Goal: Contribute content

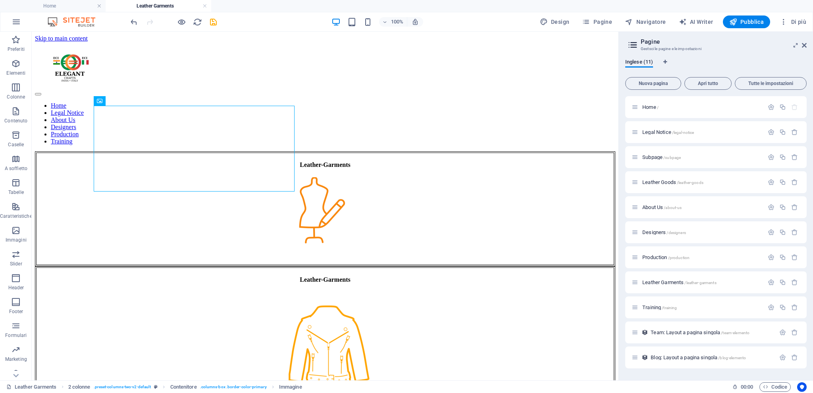
scroll to position [28, 0]
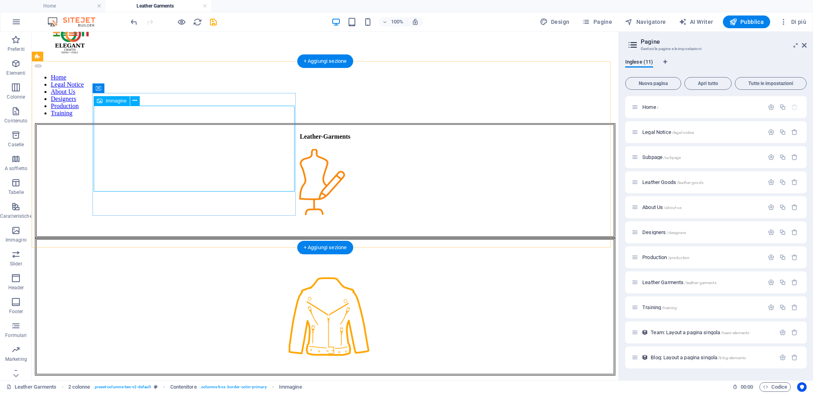
click at [182, 156] on figure at bounding box center [326, 192] width 578 height 87
drag, startPoint x: 182, startPoint y: 156, endPoint x: 35, endPoint y: 156, distance: 146.6
click at [180, 156] on figure at bounding box center [326, 192] width 578 height 87
select select "px"
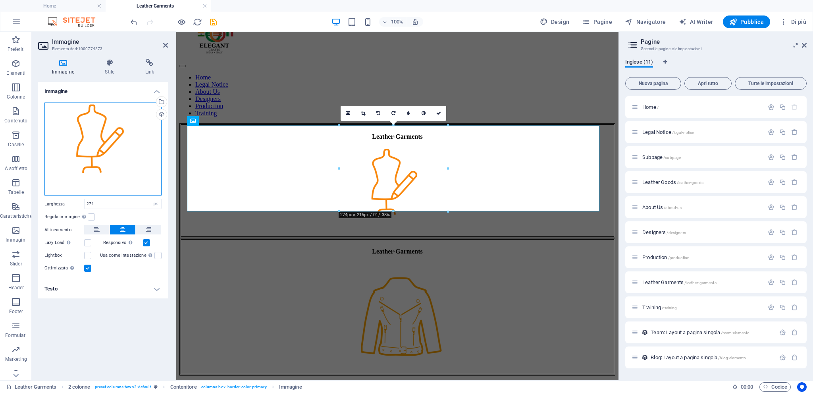
click at [112, 148] on div "Trascina qui i file, fai clic per sceglierli o selezionali da File o dalle nost…" at bounding box center [102, 148] width 117 height 93
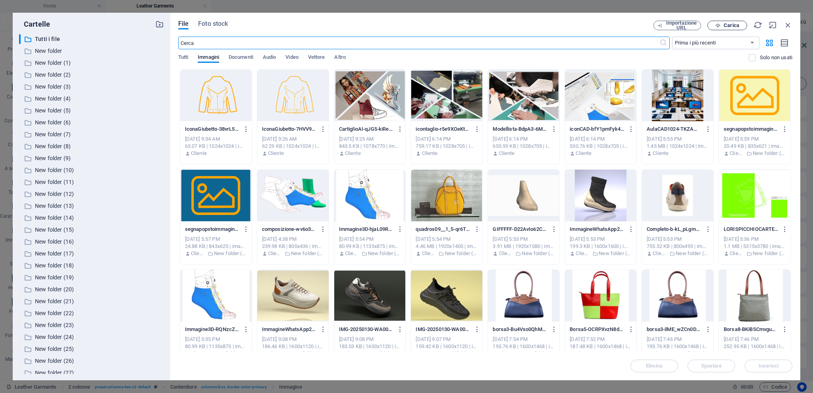
click at [725, 24] on span "Carica" at bounding box center [731, 25] width 15 height 5
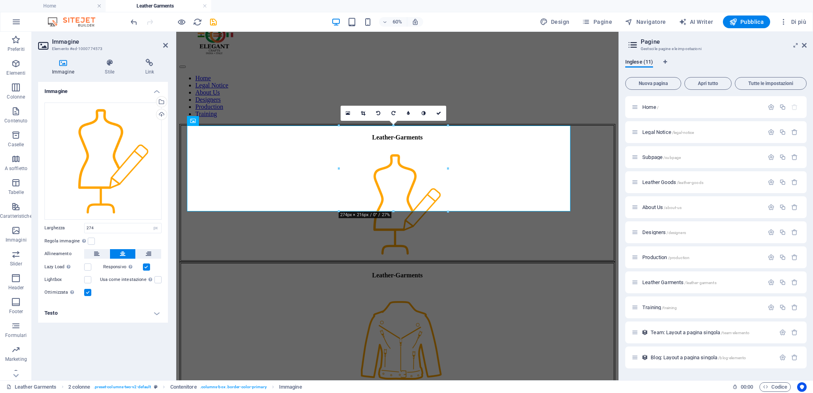
scroll to position [28, 0]
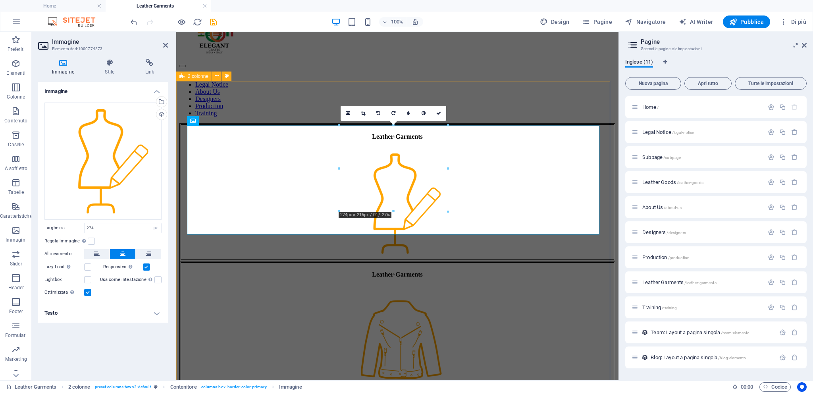
click at [258, 123] on div "Leather-Garments Leather-Garments" at bounding box center [398, 260] width 436 height 275
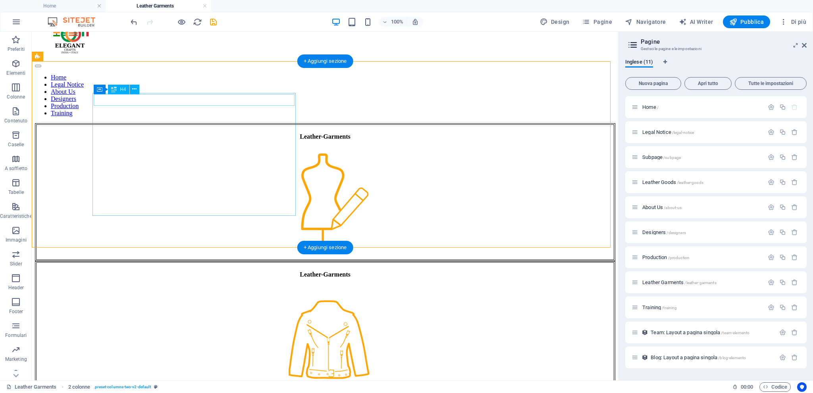
click at [191, 133] on div "Leather-Garments" at bounding box center [326, 136] width 578 height 7
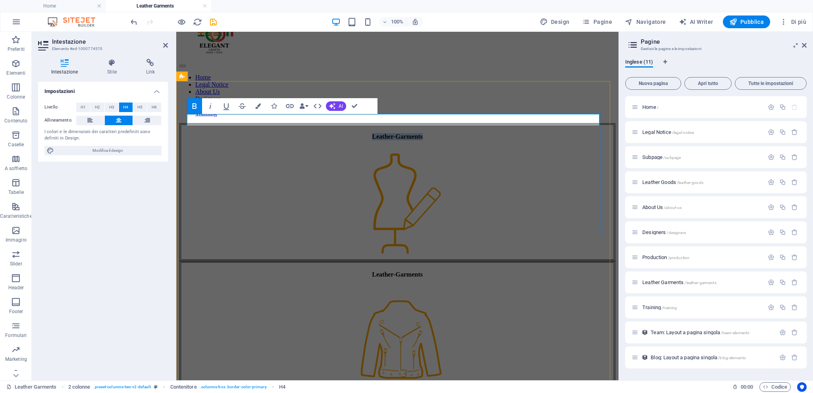
click at [372, 133] on strong "Leather-Garments" at bounding box center [397, 136] width 50 height 7
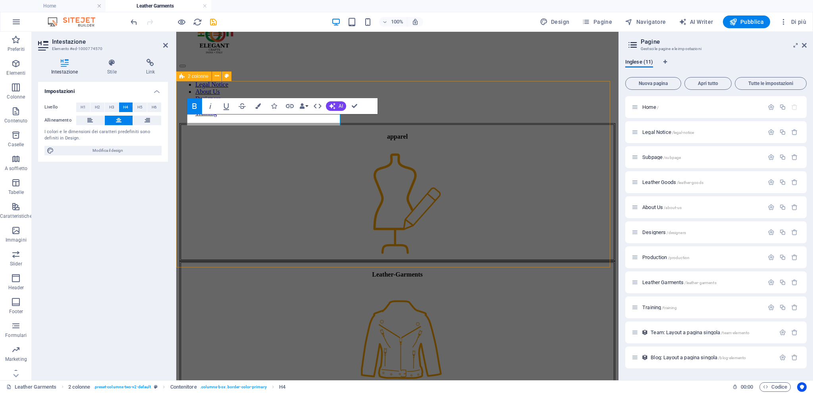
scroll to position [0, 1]
click at [387, 133] on strong "apparel" at bounding box center [397, 136] width 21 height 7
click at [142, 246] on div "Impostazioni Livello H1 H2 H3 H4 H5 H6 Allineamento I colori e le dimensioni de…" at bounding box center [103, 228] width 130 height 292
click at [460, 26] on div "100% Design Pagine Navigatore AI Writer Pubblica Di più" at bounding box center [469, 21] width 681 height 13
click at [376, 160] on div "Apparel apparel Leather-Garments" at bounding box center [398, 260] width 436 height 275
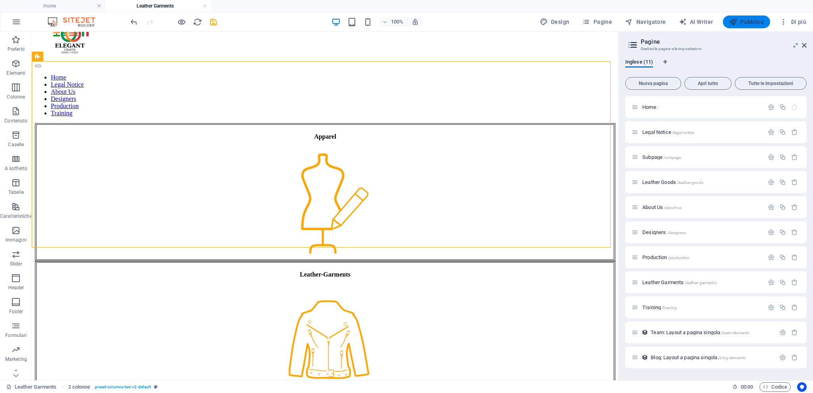
click at [742, 21] on span "Pubblica" at bounding box center [747, 22] width 35 height 8
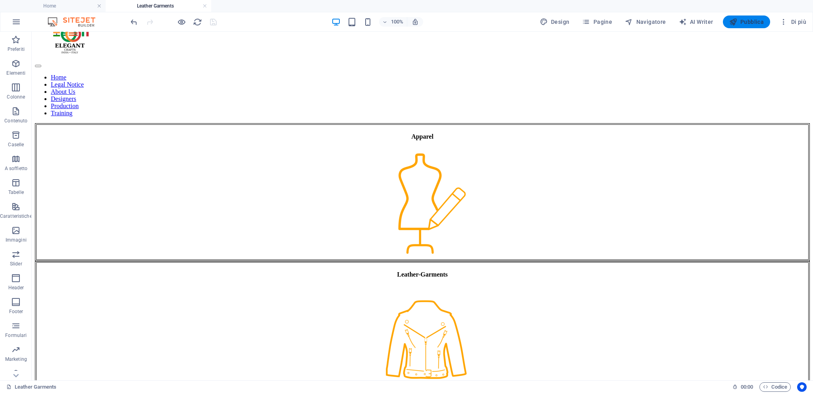
click at [742, 21] on span "Pubblica" at bounding box center [747, 22] width 35 height 8
